Goal: Task Accomplishment & Management: Manage account settings

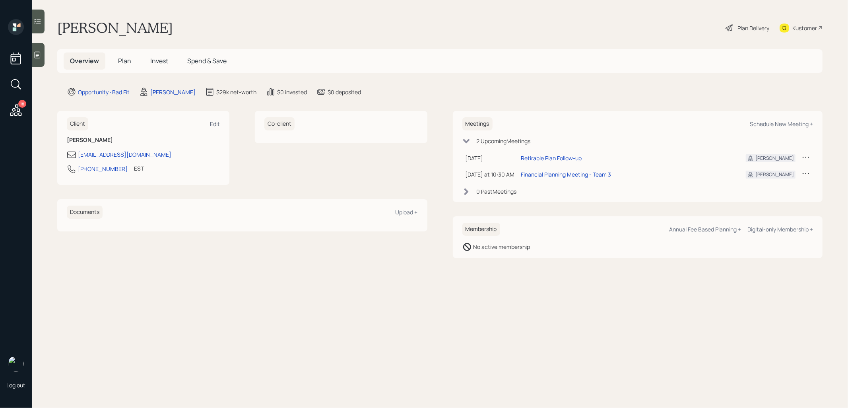
click at [128, 63] on span "Plan" at bounding box center [124, 60] width 13 height 9
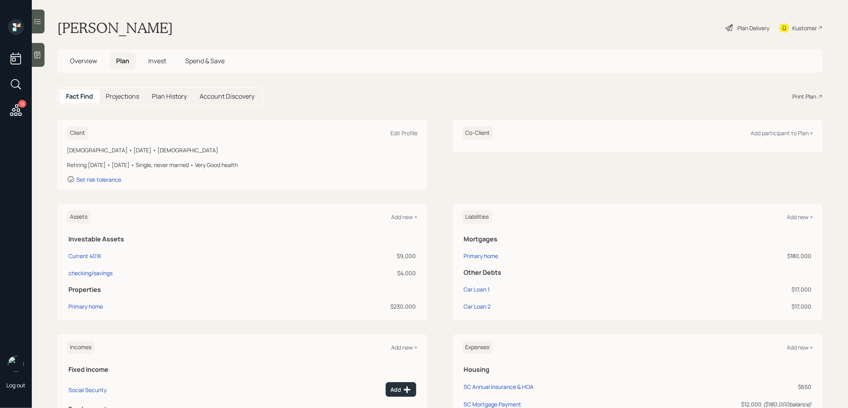
click at [155, 60] on span "Invest" at bounding box center [157, 60] width 18 height 9
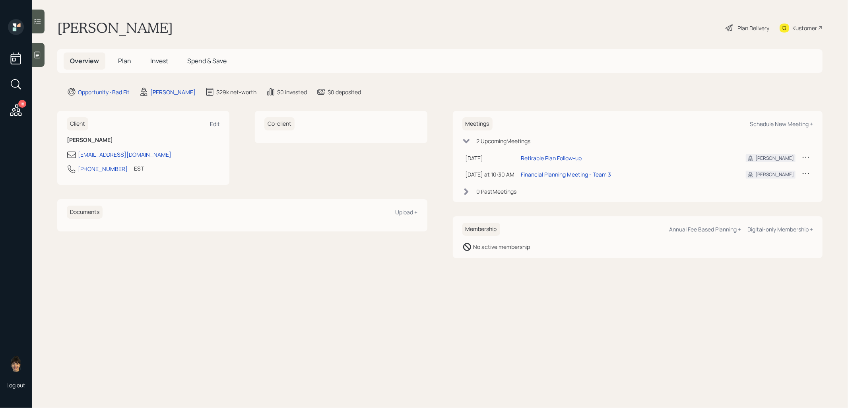
click at [158, 63] on span "Invest" at bounding box center [159, 60] width 18 height 9
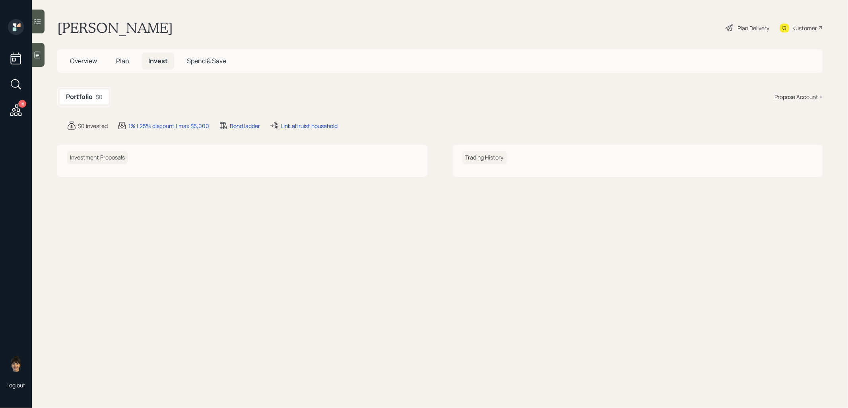
click at [754, 25] on div "Plan Delivery" at bounding box center [753, 28] width 32 height 8
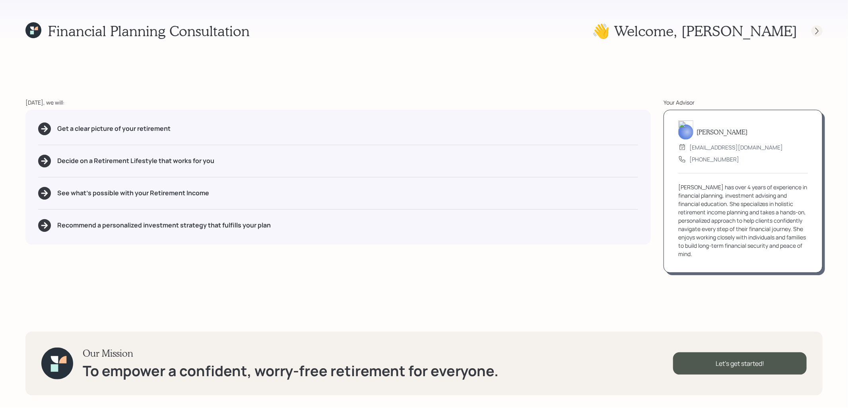
click at [814, 29] on icon at bounding box center [817, 31] width 8 height 8
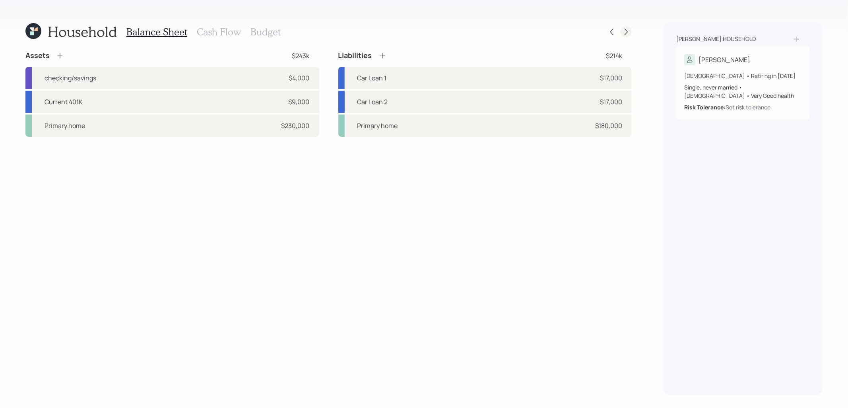
click at [629, 33] on icon at bounding box center [626, 32] width 8 height 8
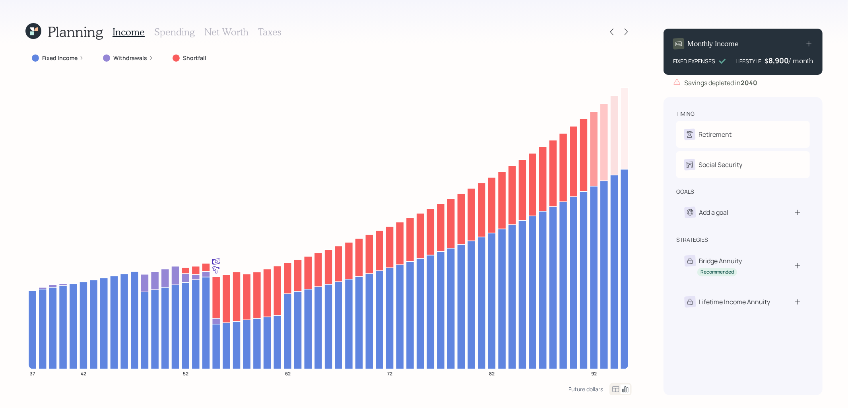
click at [56, 58] on label "Fixed Income" at bounding box center [59, 58] width 35 height 8
